Goal: Task Accomplishment & Management: Use online tool/utility

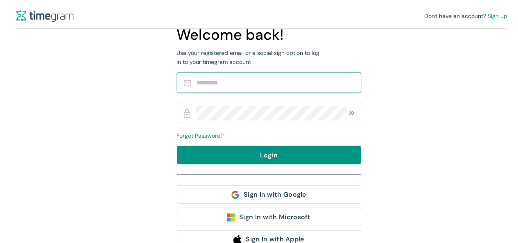
click at [288, 84] on input "text" at bounding box center [273, 82] width 155 height 15
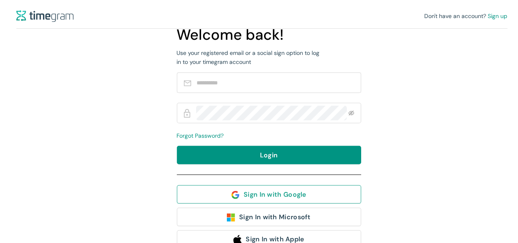
click at [281, 197] on span "Sign In with Google" at bounding box center [274, 194] width 63 height 10
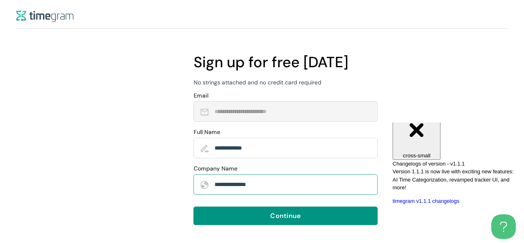
click at [290, 185] on input "**********" at bounding box center [291, 184] width 155 height 15
type input "**********"
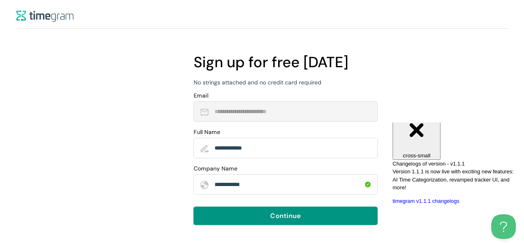
drag, startPoint x: 520, startPoint y: 83, endPoint x: 520, endPoint y: 113, distance: 30.3
click at [520, 113] on div "**********" at bounding box center [262, 121] width 524 height 243
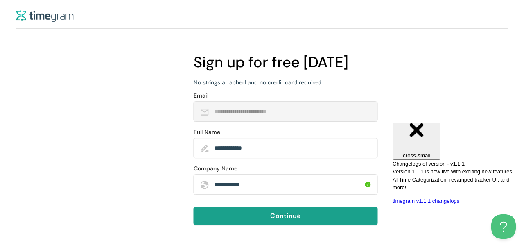
click at [328, 212] on button "Continue" at bounding box center [286, 215] width 184 height 18
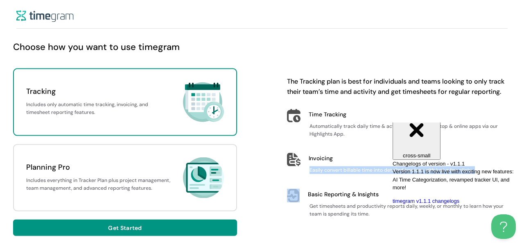
drag, startPoint x: 263, startPoint y: 179, endPoint x: 265, endPoint y: 187, distance: 8.3
click at [265, 187] on div "Tracking Includes only automatic time tracking, invoicing, and timesheet report…" at bounding box center [262, 151] width 498 height 167
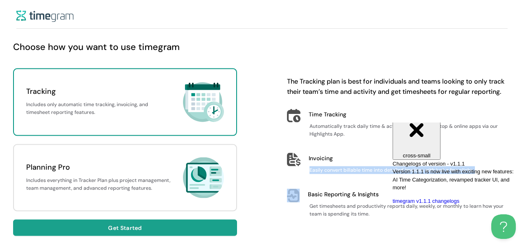
click at [186, 230] on button "Get Started" at bounding box center [125, 227] width 224 height 16
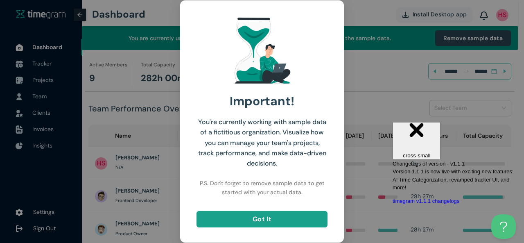
click at [284, 218] on button "Got It" at bounding box center [261, 219] width 131 height 16
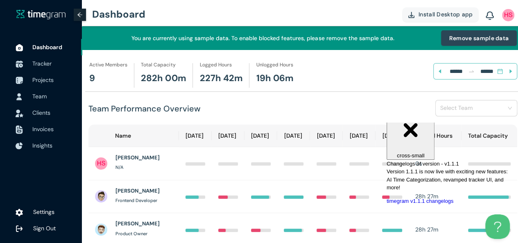
click at [57, 106] on span "Clients" at bounding box center [53, 112] width 43 height 16
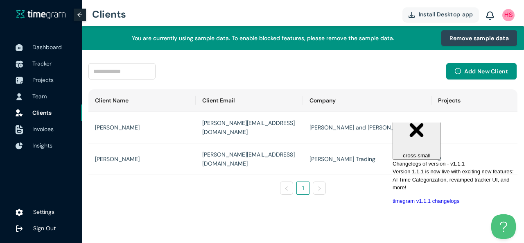
click at [46, 124] on span "Invoices" at bounding box center [53, 129] width 43 height 16
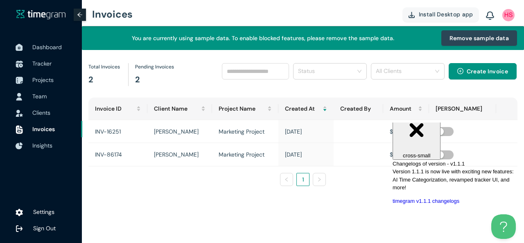
click at [49, 93] on span "Team" at bounding box center [53, 96] width 43 height 16
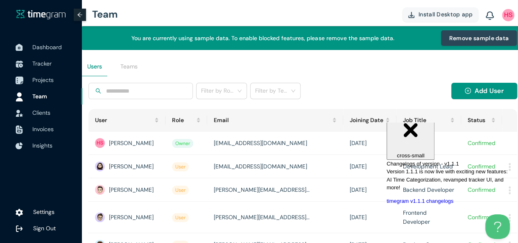
click at [54, 75] on span "Projects" at bounding box center [53, 80] width 43 height 16
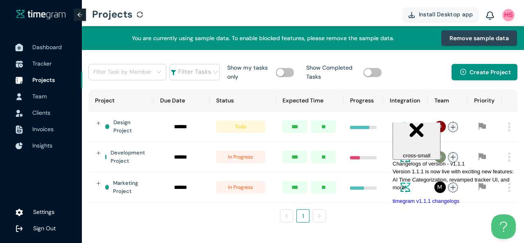
click at [49, 43] on span "Dashboard" at bounding box center [46, 46] width 29 height 7
